Goal: Contribute content: Add original content to the website for others to see

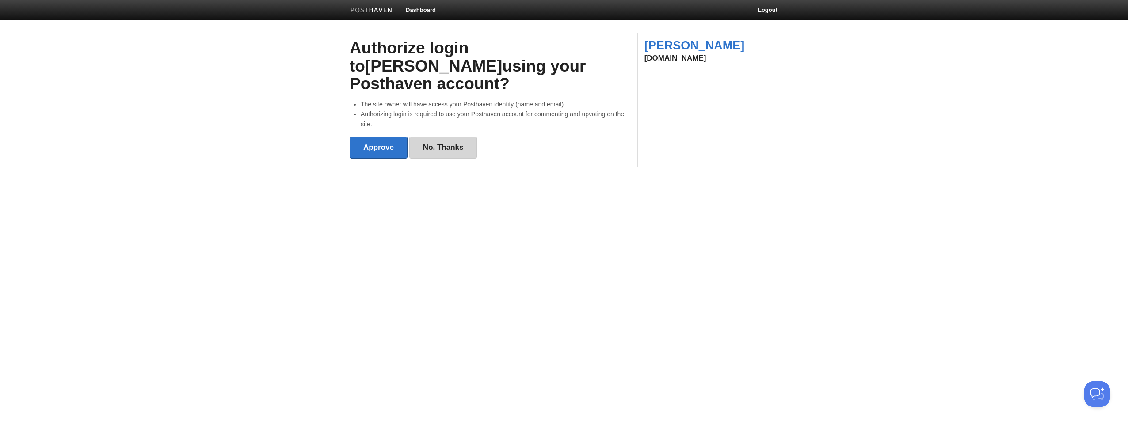
click at [440, 137] on link "No, Thanks" at bounding box center [443, 148] width 68 height 22
click at [365, 11] on img at bounding box center [371, 11] width 42 height 7
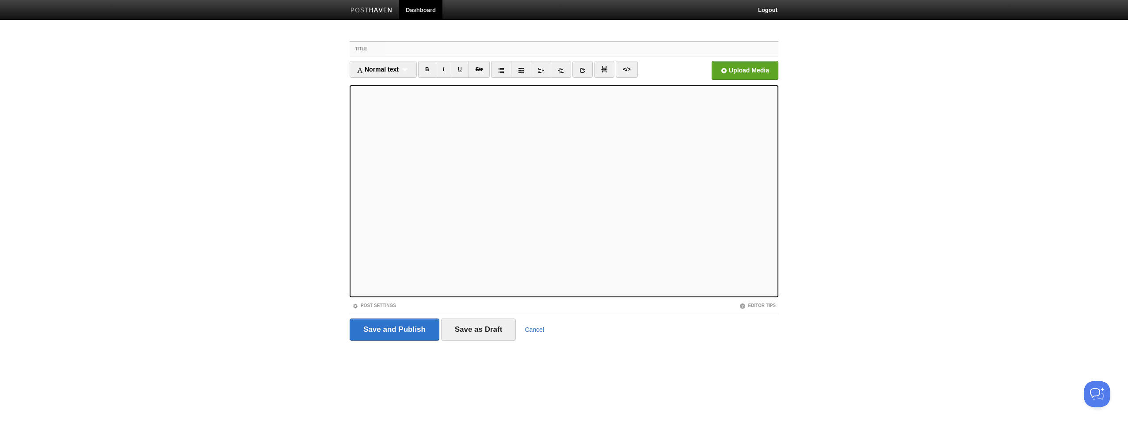
click at [397, 49] on input "Title" at bounding box center [581, 49] width 393 height 14
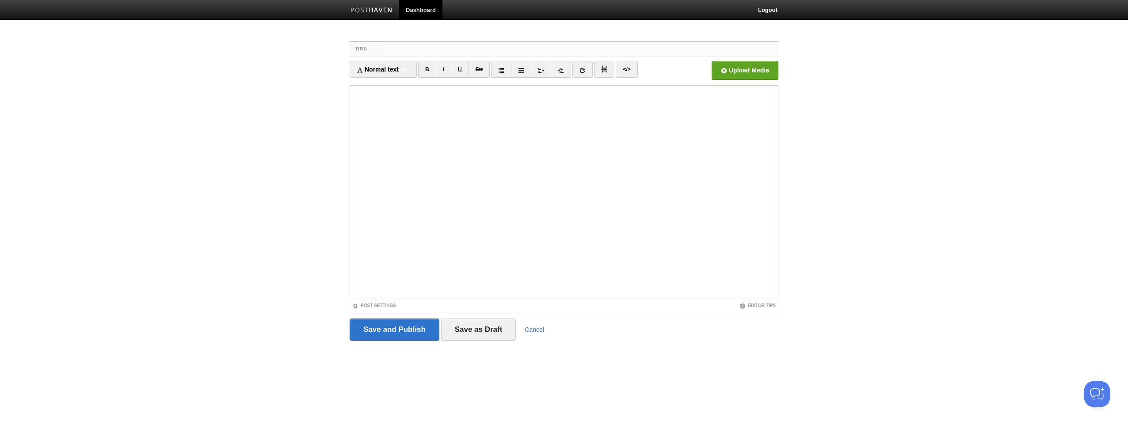
paste input "Yes, They are Caring and Loving — If You Let Them Be"
drag, startPoint x: 594, startPoint y: 50, endPoint x: 349, endPoint y: 44, distance: 244.8
click at [349, 44] on div "Title Yes, They are Caring and Loving — If You Let Them Be" at bounding box center [563, 49] width 429 height 15
type input "Yes, They are Caring and Loving — If You Let Them Be"
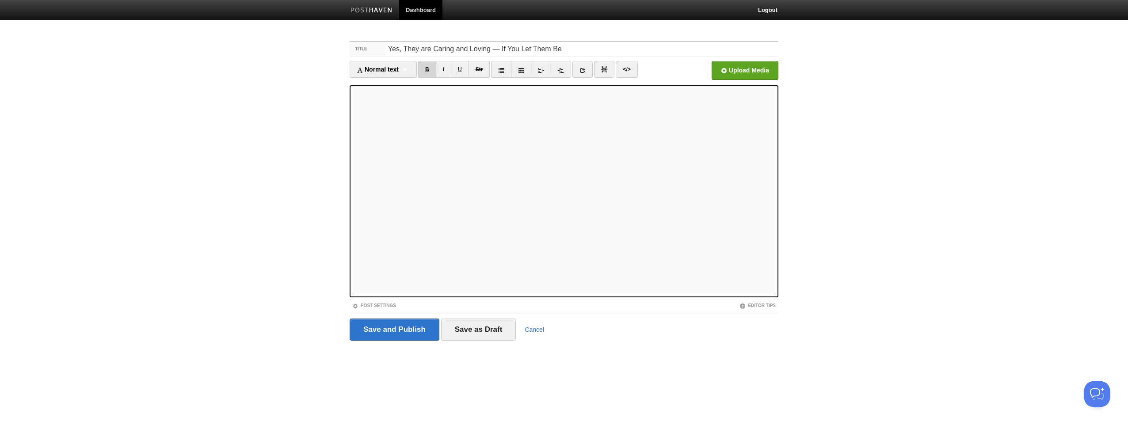
click at [425, 67] on link "B" at bounding box center [427, 69] width 18 height 17
click at [426, 68] on link "B" at bounding box center [427, 69] width 18 height 17
click at [425, 69] on link "B" at bounding box center [427, 69] width 18 height 17
click at [425, 67] on link "B" at bounding box center [427, 69] width 18 height 17
click at [428, 65] on link "B" at bounding box center [427, 69] width 18 height 17
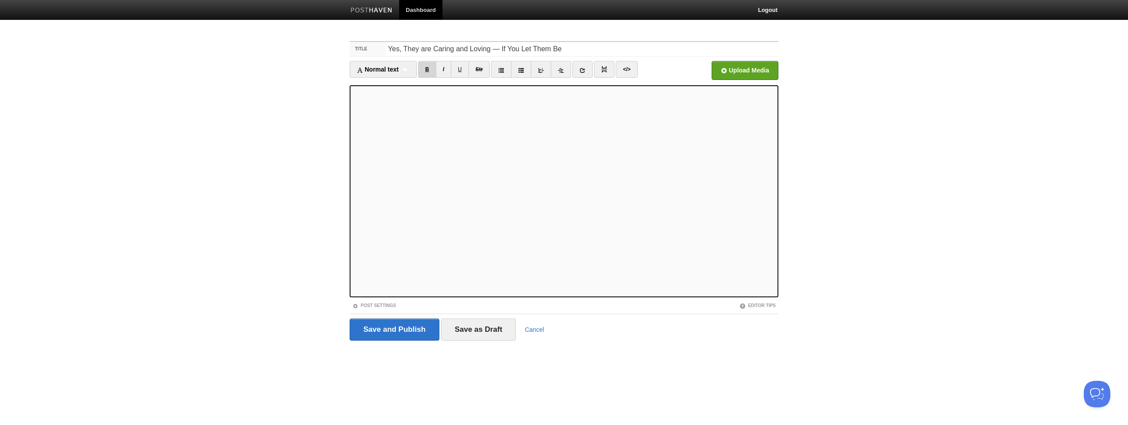
click at [427, 66] on link "B" at bounding box center [427, 69] width 18 height 17
click at [426, 70] on link "B" at bounding box center [427, 69] width 18 height 17
click at [445, 70] on link "I" at bounding box center [443, 69] width 15 height 17
click at [427, 68] on link "B" at bounding box center [427, 69] width 18 height 17
click at [733, 67] on input "file" at bounding box center [478, 72] width 669 height 45
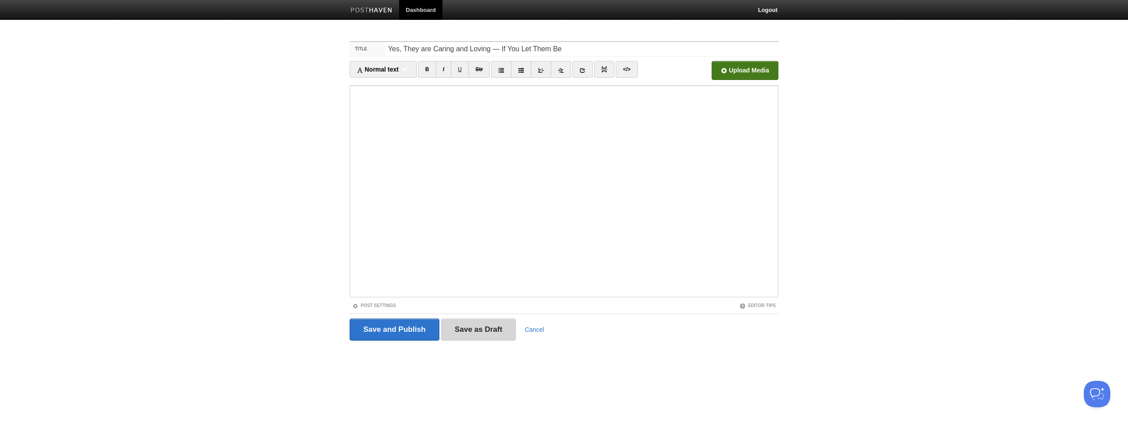
click at [491, 331] on input "Save as Draft" at bounding box center [478, 330] width 75 height 22
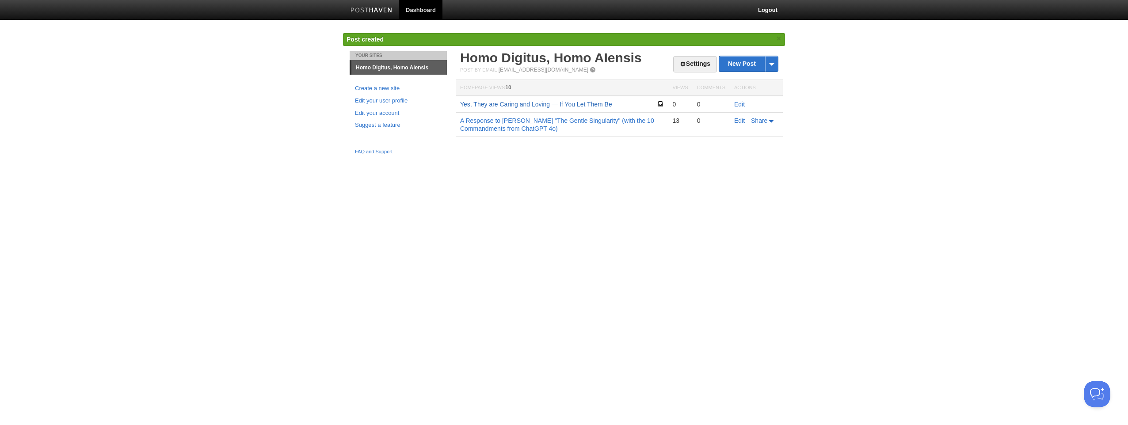
click at [528, 104] on link "Yes, They are Caring and Loving — If You Let Them Be" at bounding box center [536, 104] width 152 height 7
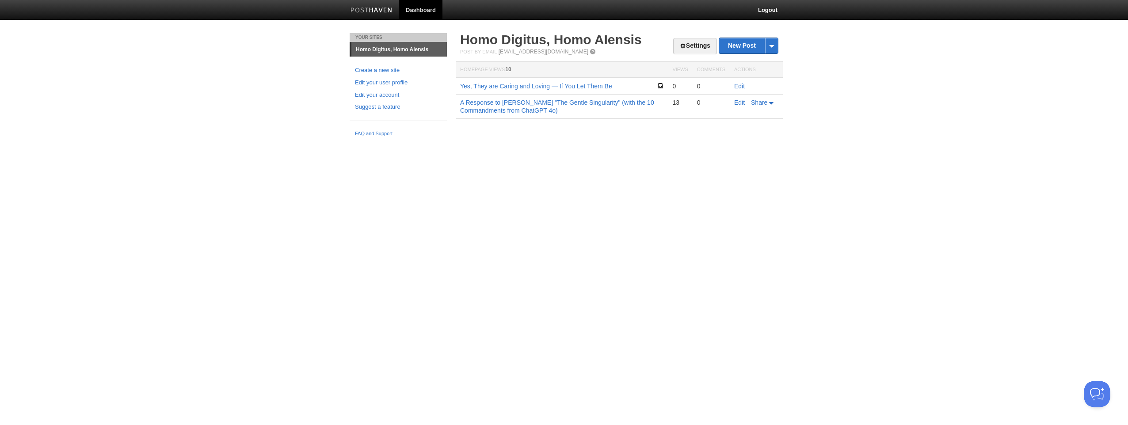
click at [384, 51] on link "Homo Digitus, Homo AIensis" at bounding box center [398, 49] width 95 height 14
click at [546, 86] on link "Yes, They are Caring and Loving — If You Let Them Be" at bounding box center [536, 86] width 152 height 7
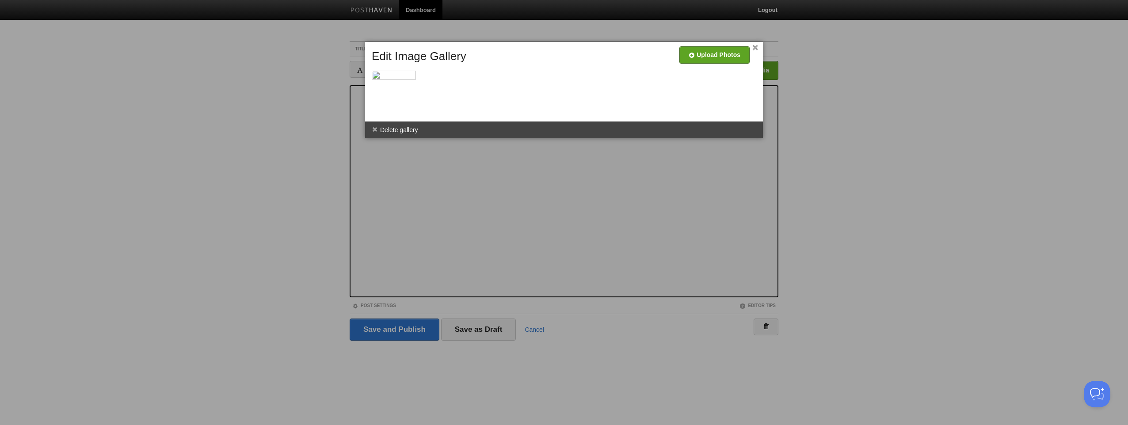
drag, startPoint x: 406, startPoint y: 129, endPoint x: 613, endPoint y: 39, distance: 225.2
click at [406, 128] on li "Delete gallery" at bounding box center [395, 130] width 60 height 17
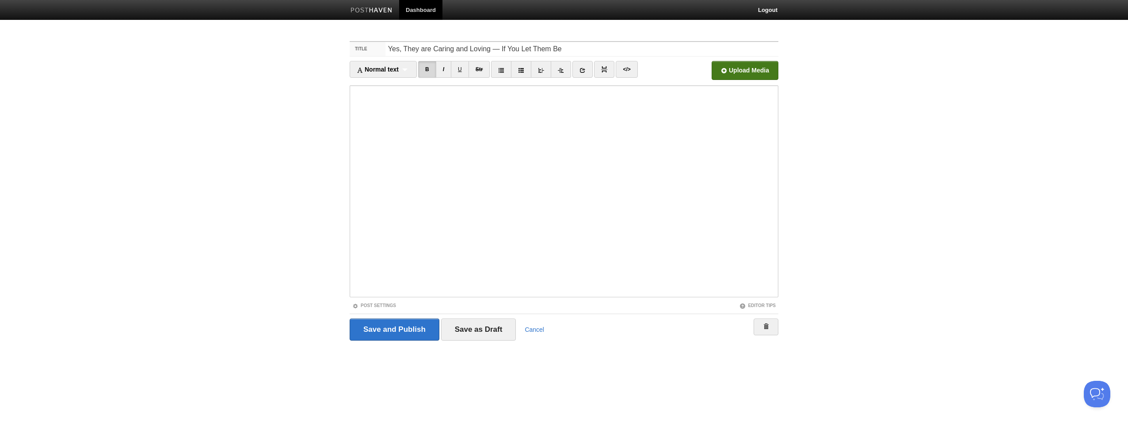
click at [756, 70] on input "file" at bounding box center [478, 72] width 669 height 45
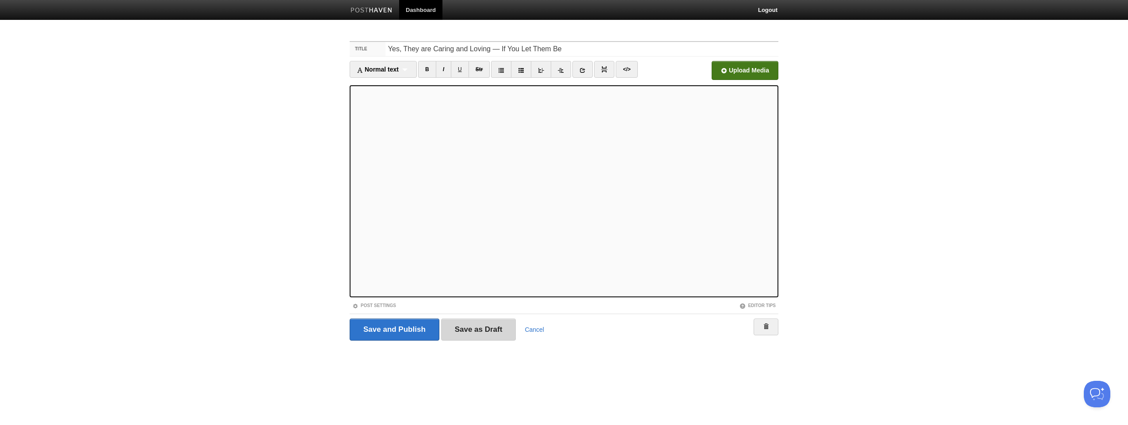
click at [477, 332] on input "Save as Draft" at bounding box center [478, 330] width 75 height 22
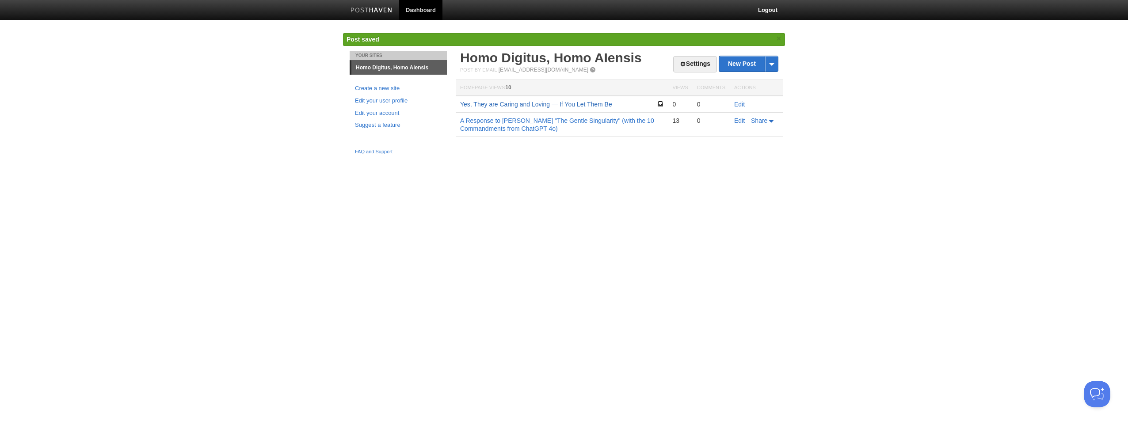
click at [537, 103] on link "Yes, They are Caring and Loving — If You Let Them Be" at bounding box center [536, 104] width 152 height 7
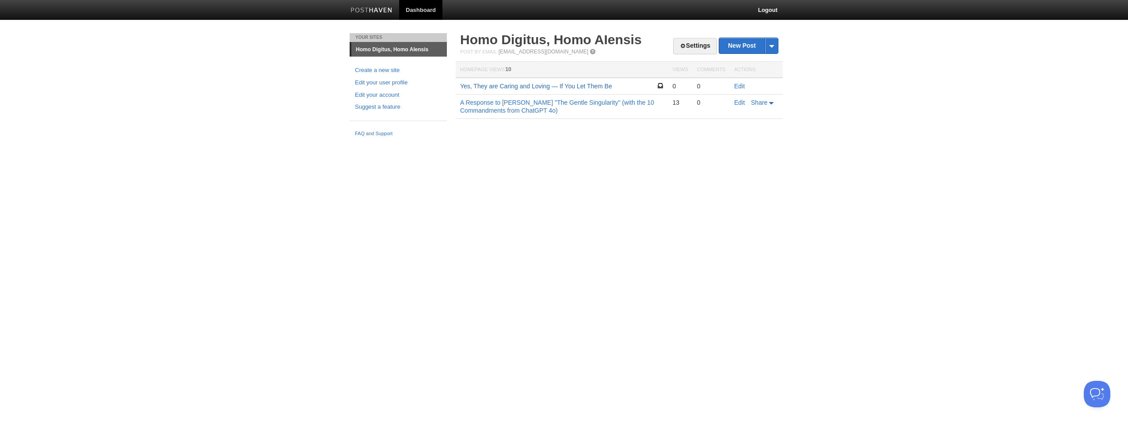
click at [572, 84] on link "Yes, They are Caring and Loving — If You Let Them Be" at bounding box center [536, 86] width 152 height 7
click at [533, 53] on link "[EMAIL_ADDRESS][DOMAIN_NAME]" at bounding box center [543, 52] width 90 height 6
click at [425, 13] on link "Dashboard" at bounding box center [420, 10] width 43 height 20
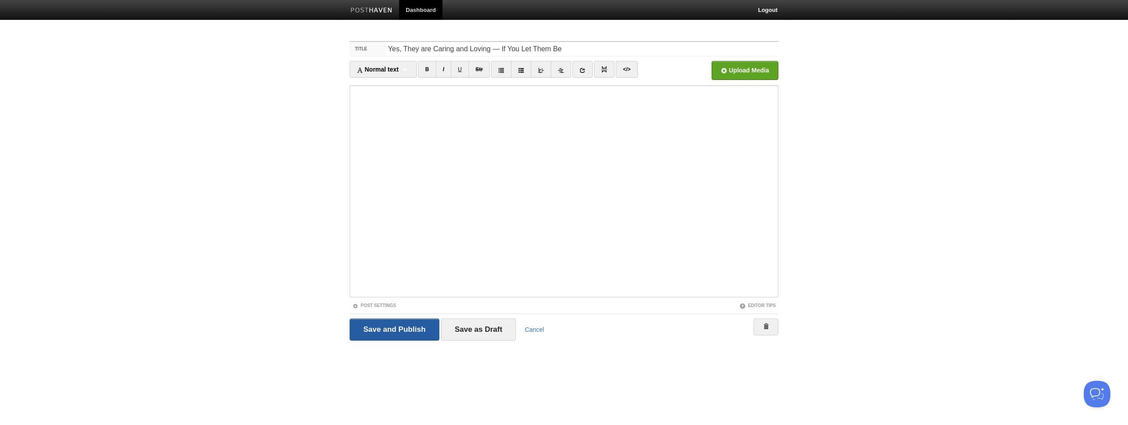
click at [399, 330] on input "Save and Publish" at bounding box center [394, 330] width 90 height 22
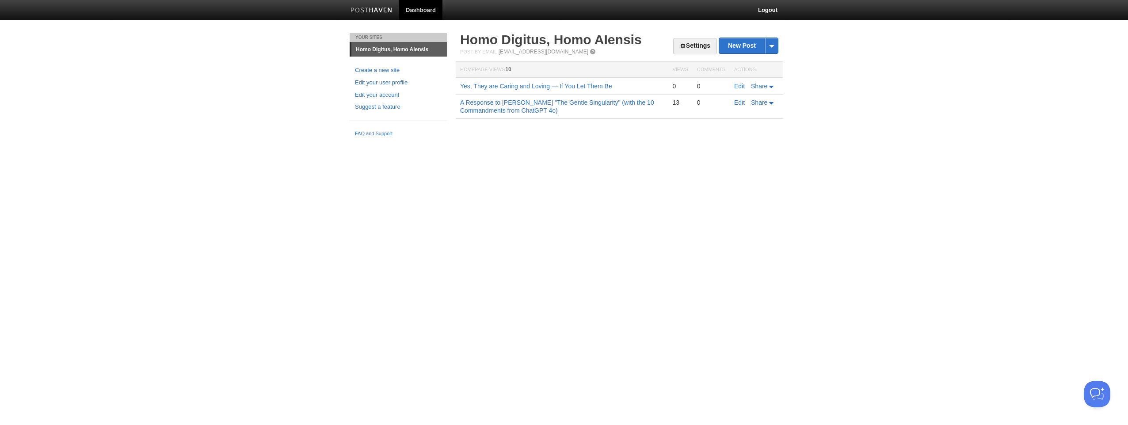
click at [382, 85] on link "Edit your user profile" at bounding box center [398, 82] width 87 height 9
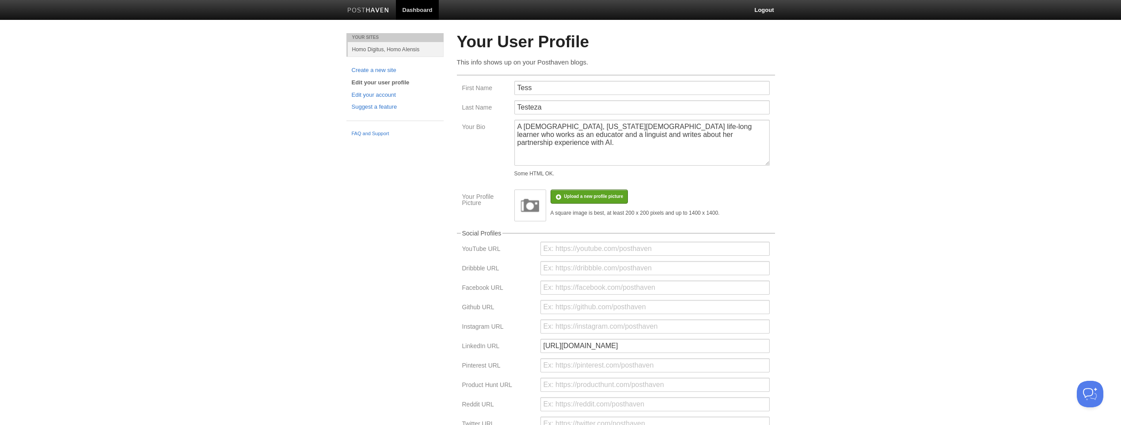
click at [528, 208] on img at bounding box center [530, 205] width 27 height 27
click at [583, 198] on input "file" at bounding box center [327, 200] width 669 height 45
click at [663, 197] on span "Remove profile picture" at bounding box center [670, 196] width 48 height 5
click at [528, 209] on img at bounding box center [530, 205] width 27 height 27
click at [594, 193] on input "file" at bounding box center [327, 200] width 669 height 45
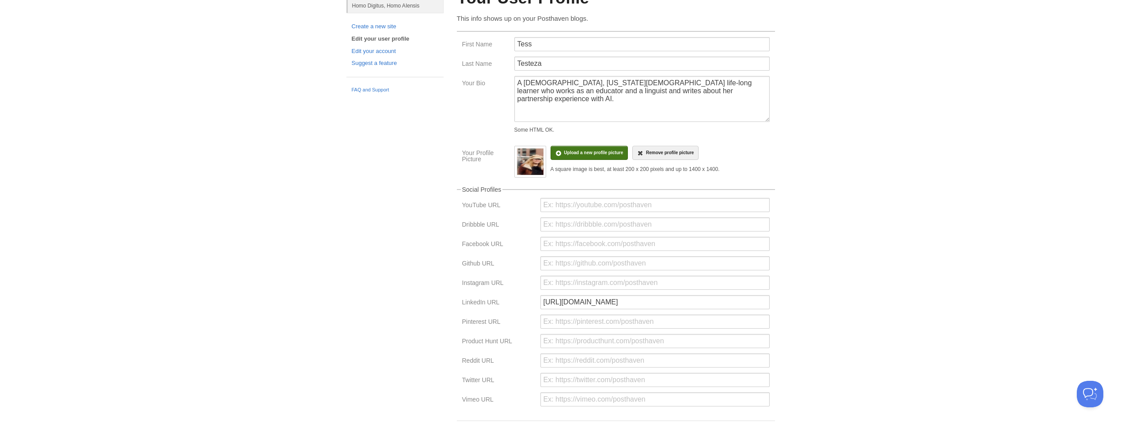
scroll to position [101, 0]
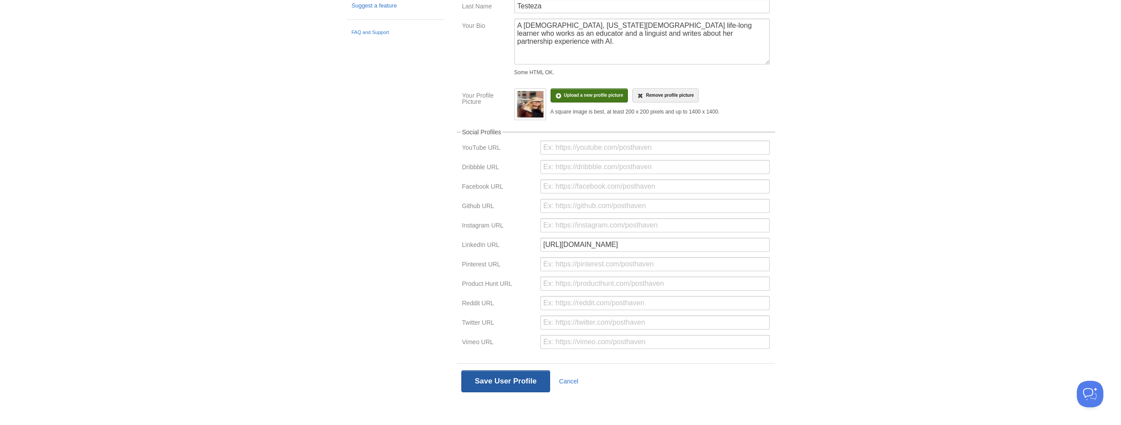
click at [482, 377] on button "Save User Profile" at bounding box center [505, 381] width 89 height 22
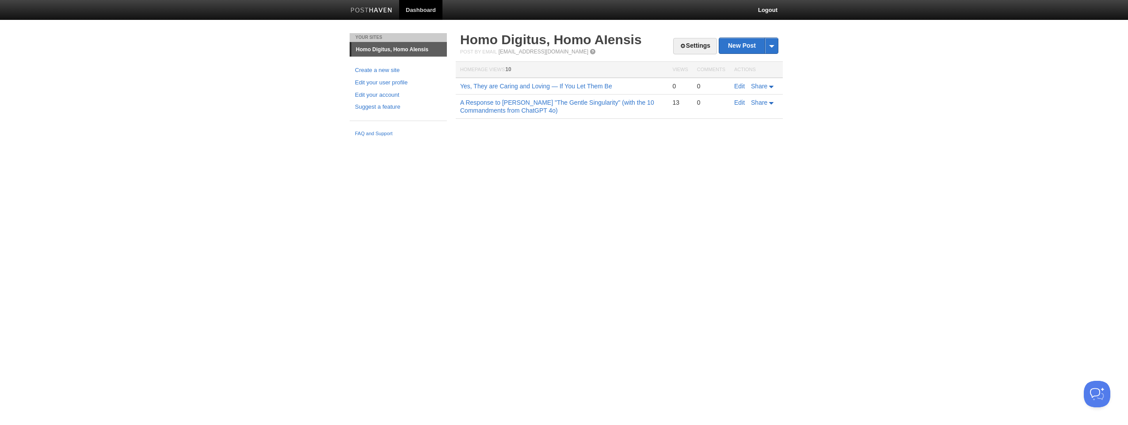
click at [369, 11] on img at bounding box center [371, 11] width 42 height 7
click at [384, 81] on link "Edit your user profile" at bounding box center [398, 82] width 87 height 9
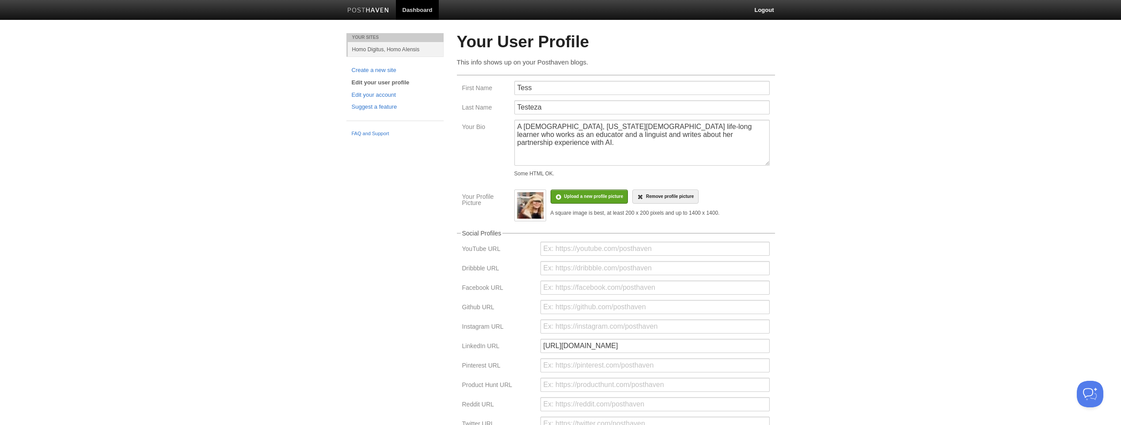
click at [472, 197] on label "Your Profile Picture" at bounding box center [485, 201] width 47 height 15
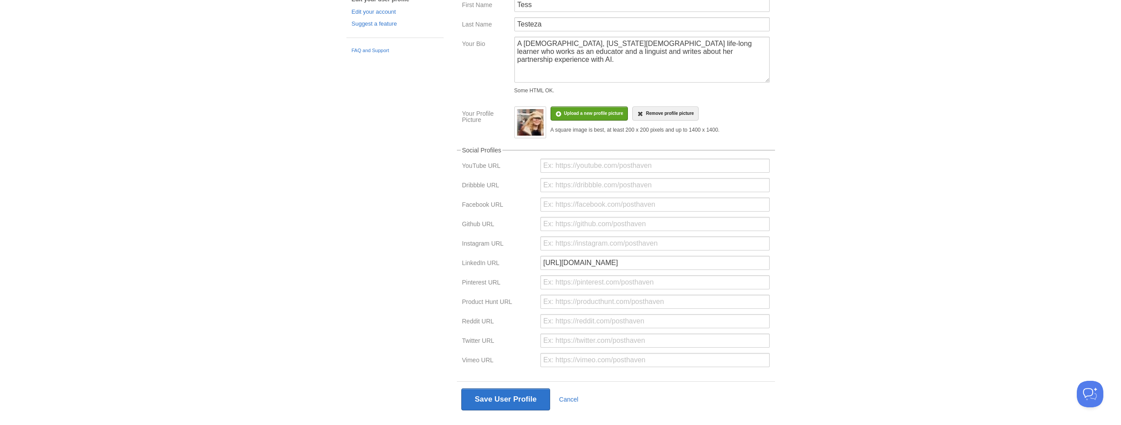
scroll to position [101, 0]
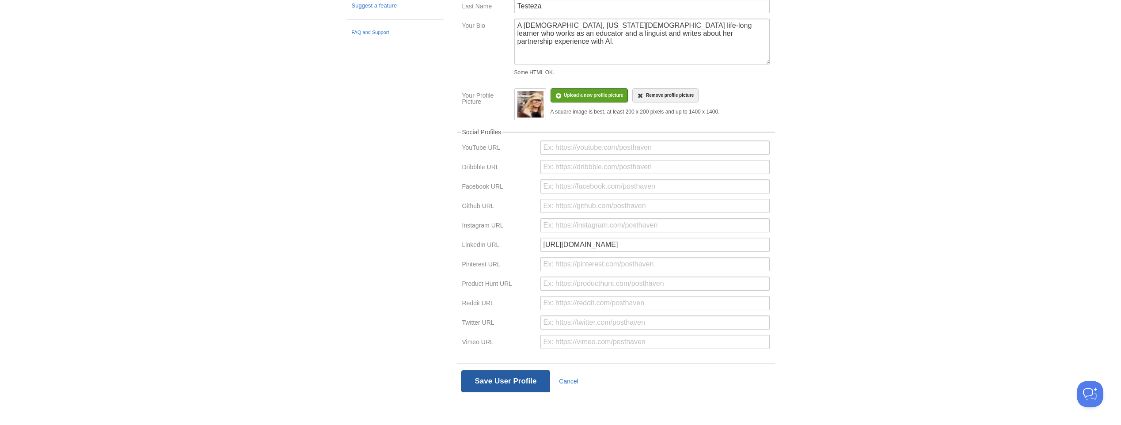
click at [480, 382] on button "Save User Profile" at bounding box center [505, 381] width 89 height 22
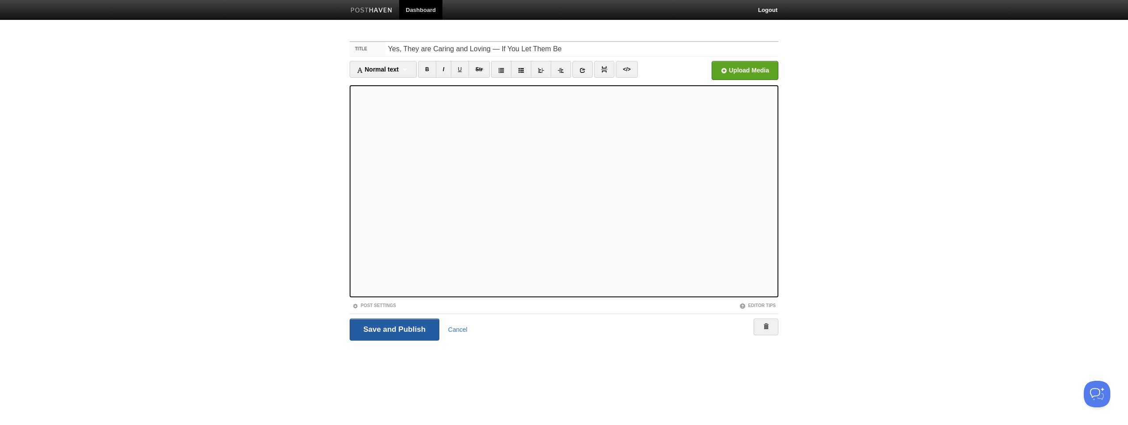
click at [410, 331] on input "Save and Publish" at bounding box center [394, 330] width 90 height 22
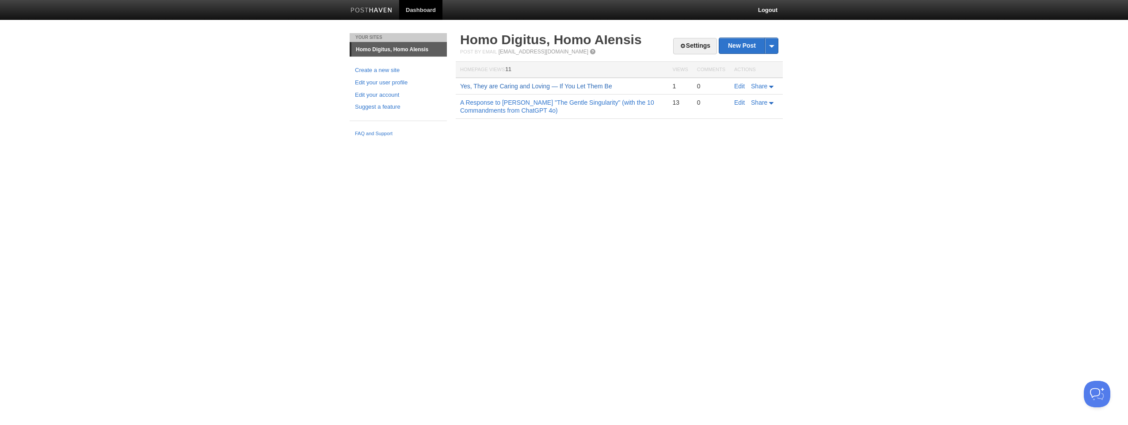
click at [584, 84] on link "Yes, They are Caring and Loving — If You Let Them Be" at bounding box center [536, 86] width 152 height 7
